Goal: Task Accomplishment & Management: Complete application form

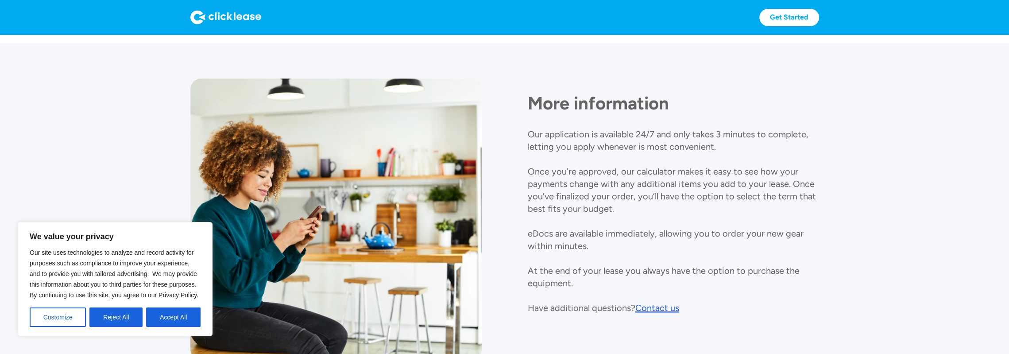
scroll to position [1038, 0]
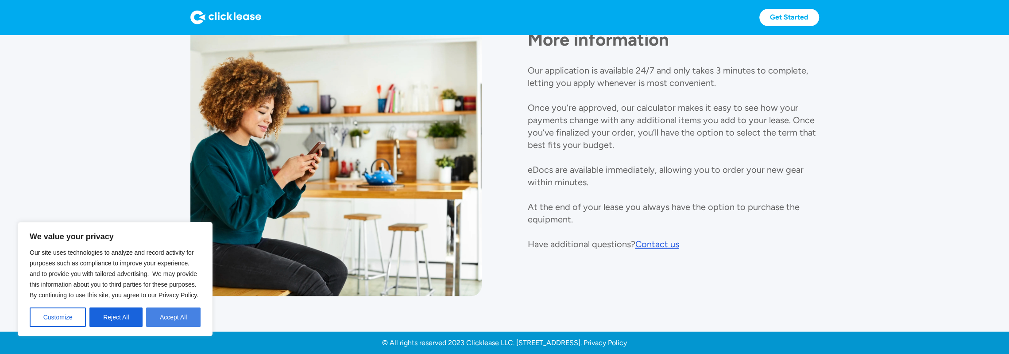
click at [176, 317] on button "Accept All" at bounding box center [173, 316] width 54 height 19
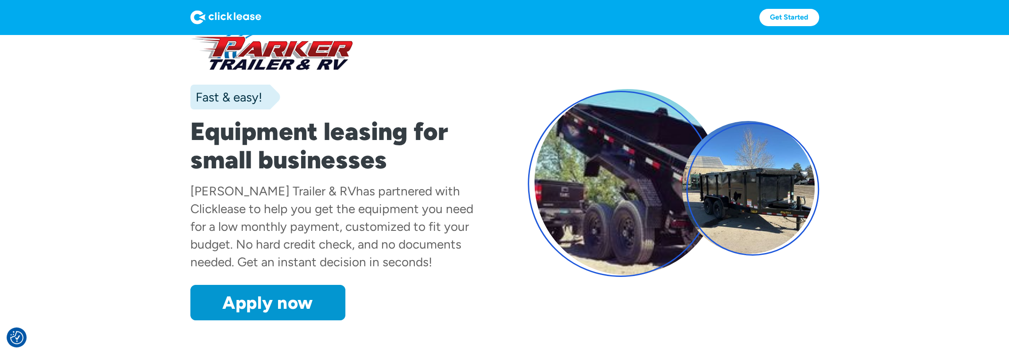
scroll to position [0, 0]
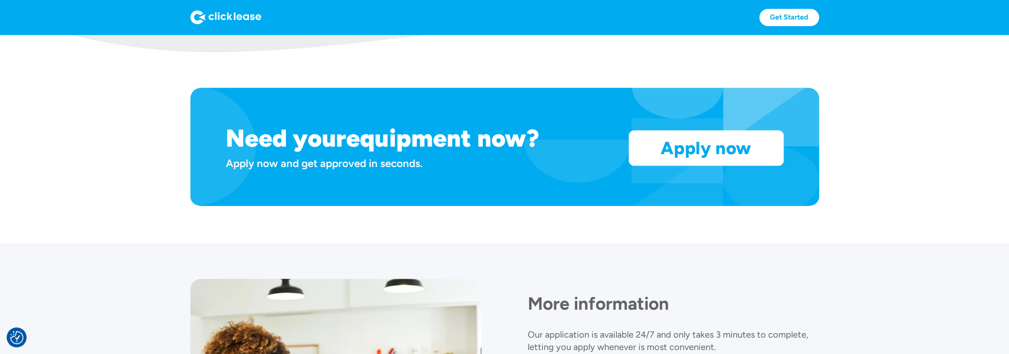
scroll to position [708, 0]
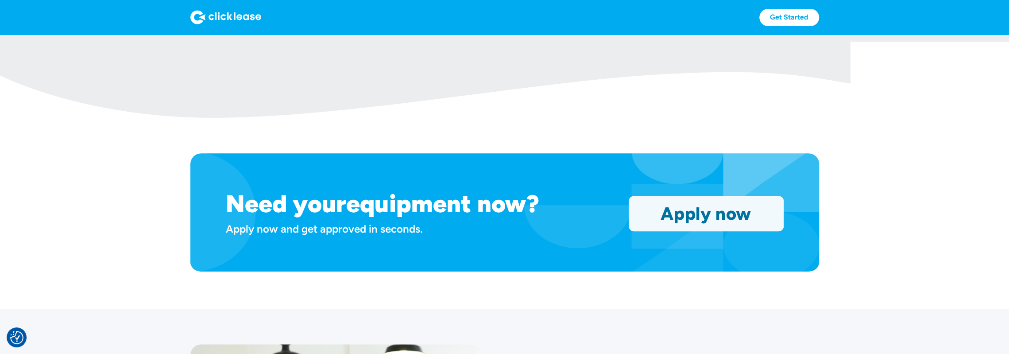
click at [730, 215] on link "Apply now" at bounding box center [706, 213] width 154 height 35
